Goal: Task Accomplishment & Management: Understand process/instructions

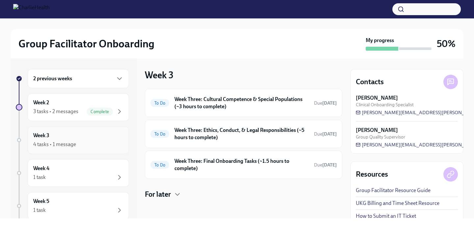
click at [98, 144] on div "4 tasks • 1 message" at bounding box center [78, 145] width 90 height 8
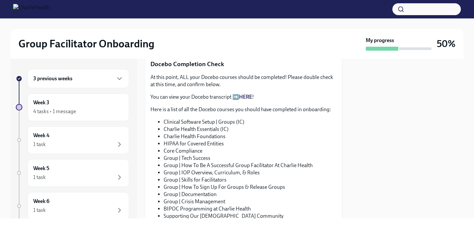
scroll to position [321, 0]
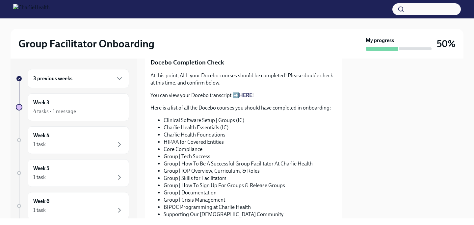
click at [243, 98] on link "HERE" at bounding box center [245, 95] width 13 height 6
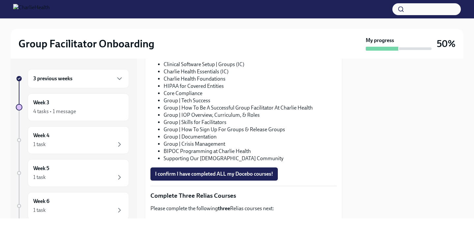
scroll to position [396, 0]
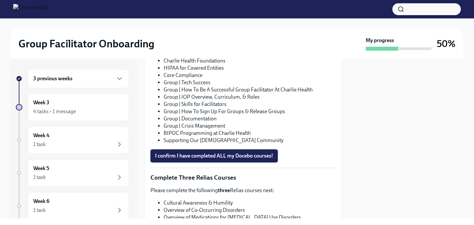
click at [179, 159] on span "I confirm I have completed ALL my Docebo courses!" at bounding box center [214, 156] width 118 height 7
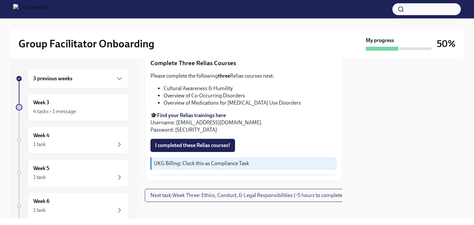
scroll to position [515, 0]
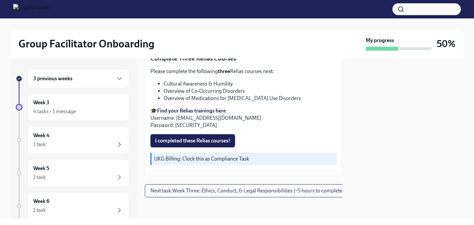
click at [199, 142] on span "I completed these Relias courses!" at bounding box center [192, 141] width 75 height 7
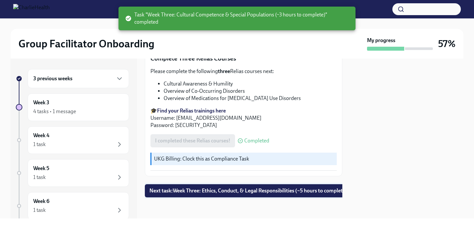
click at [232, 189] on span "Next task : Week Three: Ethics, Conduct, & Legal Responsibilities (~5 hours to …" at bounding box center [249, 191] width 198 height 7
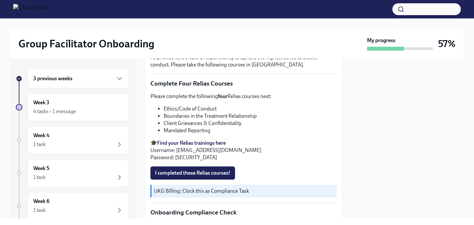
scroll to position [241, 0]
click at [201, 174] on span "I completed these Relias courses!" at bounding box center [192, 173] width 75 height 7
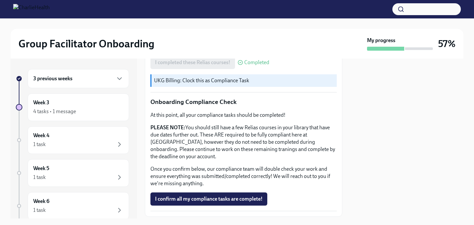
scroll to position [392, 0]
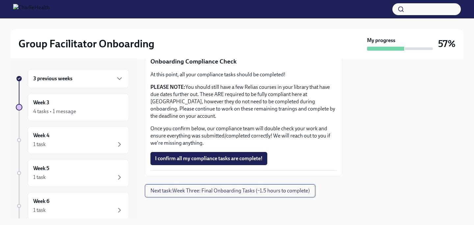
click at [174, 193] on span "Next task : Week Three: Final Onboarding Tasks (~1.5 hours to complete)" at bounding box center [229, 191] width 159 height 7
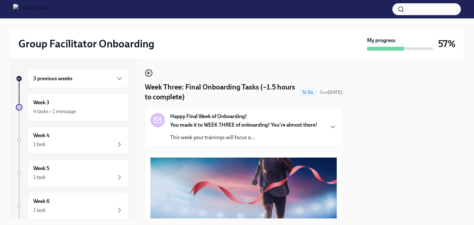
click at [148, 69] on icon "button" at bounding box center [149, 73] width 8 height 8
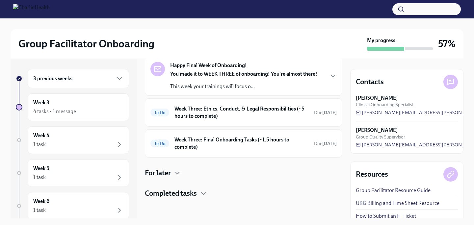
scroll to position [34, 0]
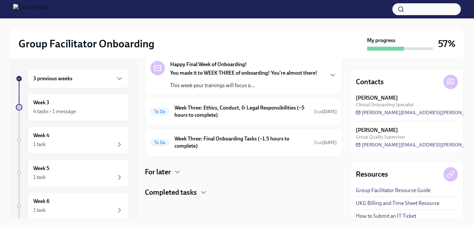
click at [216, 76] on p "You made it to WEEK THREE of onboarding! You're almost there!" at bounding box center [243, 72] width 147 height 7
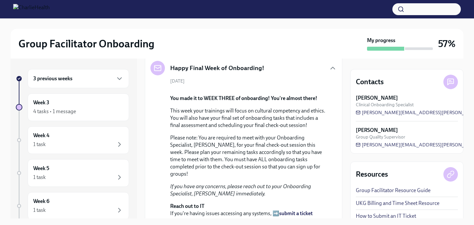
scroll to position [284, 0]
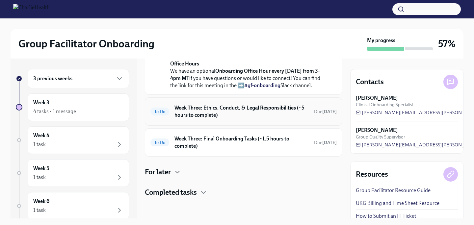
click at [214, 114] on h6 "Week Three: Ethics, Conduct, & Legal Responsibilities (~5 hours to complete)" at bounding box center [242, 111] width 134 height 14
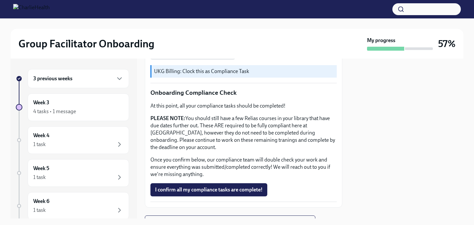
scroll to position [333, 0]
